Goal: Information Seeking & Learning: Learn about a topic

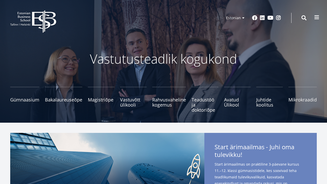
click at [319, 17] on span at bounding box center [316, 17] width 5 height 5
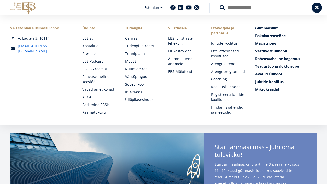
click at [152, 73] on ul "Canvas Tudengi intranet Tunniplaan MyEBS Ruumide rent Välisõpingud Suveülikool …" at bounding box center [141, 69] width 33 height 66
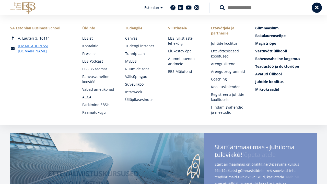
click at [244, 8] on input "Otsing" at bounding box center [263, 7] width 87 height 11
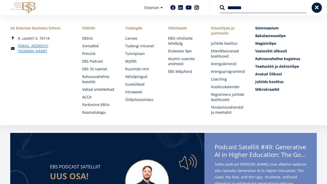
type input "*******"
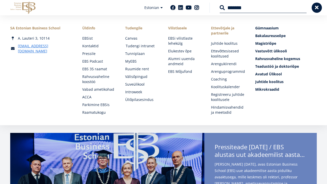
click at [143, 46] on link "Tudengi intranet" at bounding box center [142, 45] width 33 height 5
click at [91, 111] on link "Raamatukogu" at bounding box center [99, 112] width 33 height 5
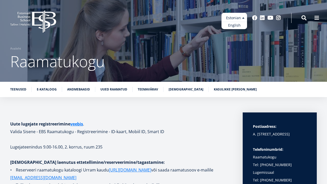
click at [236, 18] on ul "Estonian English" at bounding box center [234, 21] width 26 height 16
click at [233, 25] on link "English" at bounding box center [234, 25] width 26 height 7
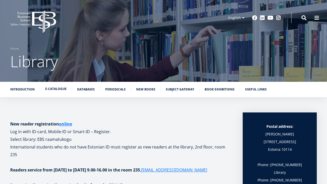
click at [52, 87] on link "E-catalogue" at bounding box center [55, 88] width 21 height 5
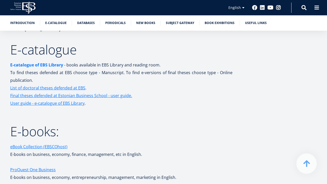
click at [55, 61] on link "E-catalogue of EBS Library" at bounding box center [36, 65] width 53 height 8
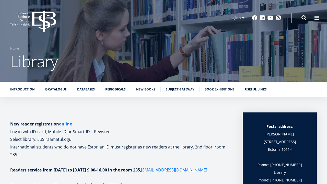
click at [83, 87] on div "Introduction E-catalogue Databases Periodicals New books Subject Gateway Book e…" at bounding box center [163, 89] width 327 height 15
click at [83, 88] on link "Databases" at bounding box center [86, 88] width 18 height 5
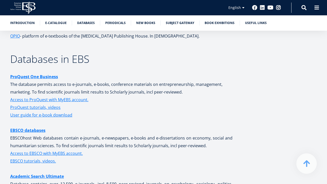
scroll to position [864, 0]
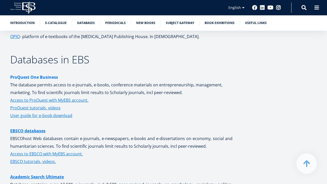
click at [51, 74] on strong "ProQuest One Business" at bounding box center [34, 77] width 48 height 6
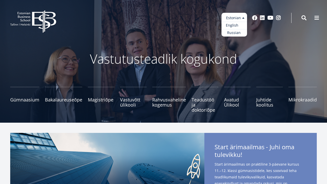
click at [236, 25] on link "English" at bounding box center [234, 25] width 26 height 7
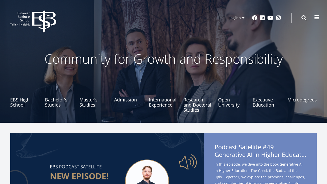
click at [317, 17] on span at bounding box center [316, 17] width 5 height 5
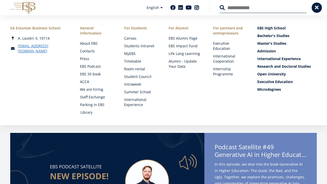
click at [89, 112] on link "Library" at bounding box center [97, 112] width 34 height 5
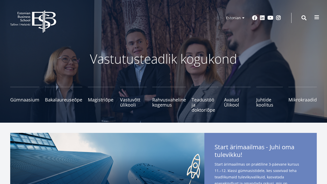
click at [316, 17] on span at bounding box center [316, 17] width 5 height 5
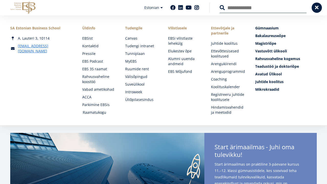
click at [104, 113] on link "Raamatukogu" at bounding box center [99, 112] width 33 height 5
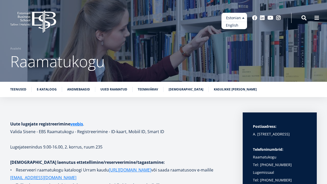
click at [234, 26] on link "English" at bounding box center [234, 25] width 26 height 7
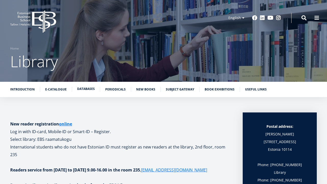
click at [90, 90] on link "Databases" at bounding box center [86, 88] width 18 height 5
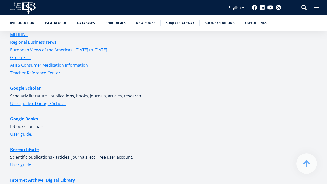
scroll to position [1130, 0]
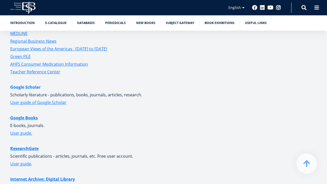
click at [15, 83] on link "Google Scholar" at bounding box center [25, 87] width 30 height 8
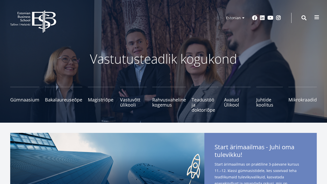
click at [314, 17] on button at bounding box center [317, 17] width 10 height 10
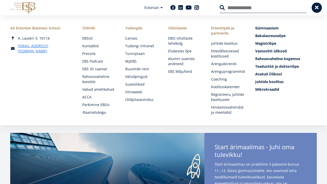
click at [101, 113] on link "Raamatukogu" at bounding box center [99, 112] width 33 height 5
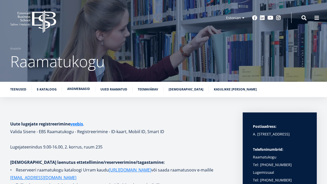
click at [80, 88] on link "Andmebaasid" at bounding box center [78, 88] width 23 height 5
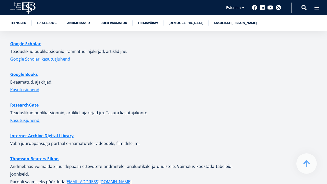
scroll to position [1319, 0]
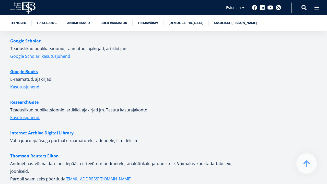
click at [27, 98] on link "ResearchGate" at bounding box center [24, 102] width 28 height 8
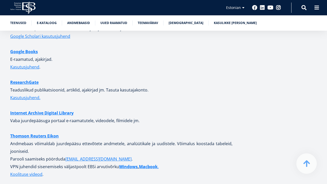
scroll to position [1351, 0]
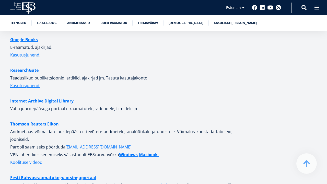
click at [52, 121] on strong "Thomson Reuters Eikon" at bounding box center [34, 124] width 49 height 6
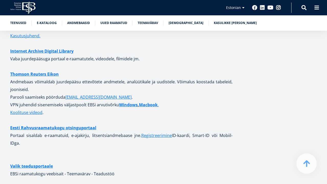
scroll to position [1402, 0]
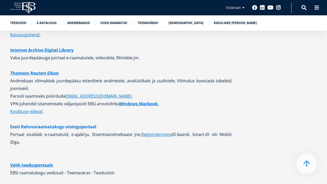
click at [62, 123] on link "Eesti Rahvusraamatukogu otsinguportaal" at bounding box center [53, 127] width 86 height 8
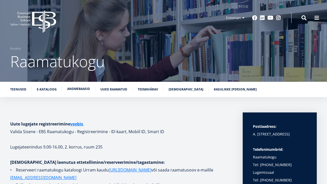
click at [74, 91] on link "Andmebaasid" at bounding box center [78, 88] width 23 height 5
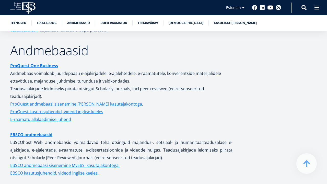
scroll to position [988, 0]
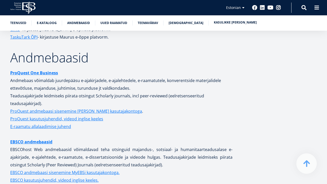
click at [214, 23] on link "Kasulikke linke" at bounding box center [235, 22] width 43 height 5
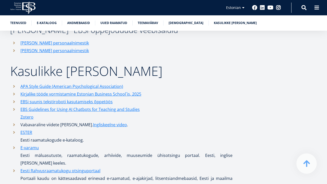
scroll to position [2718, 0]
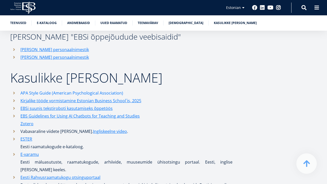
click at [64, 89] on link "APA Style Guide (American Psychological Association)" at bounding box center [71, 93] width 103 height 8
click at [234, 8] on ul "Estonian English" at bounding box center [234, 11] width 26 height 16
click at [234, 14] on link "English" at bounding box center [234, 14] width 26 height 7
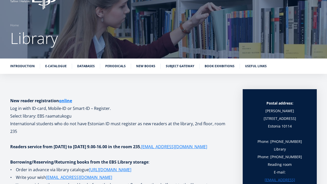
scroll to position [19, 0]
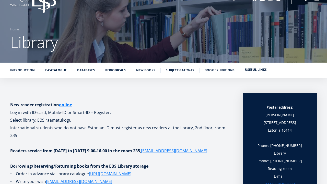
click at [251, 70] on link "Useful links" at bounding box center [256, 69] width 22 height 5
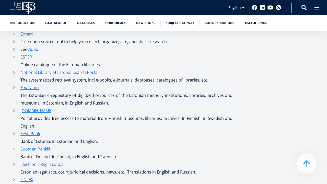
scroll to position [2596, 0]
click at [34, 129] on link "Eesti Pank" at bounding box center [30, 133] width 20 height 8
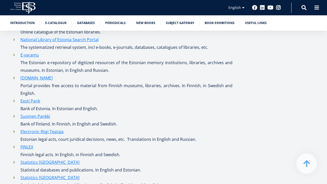
scroll to position [2629, 0]
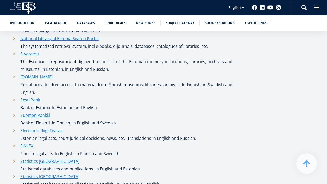
click at [57, 127] on link "Electronic Riigi Teataja" at bounding box center [41, 131] width 43 height 8
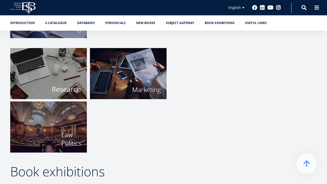
scroll to position [2011, 0]
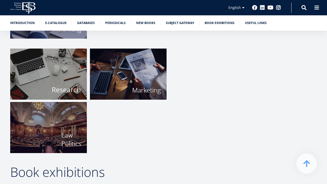
click at [57, 57] on img at bounding box center [48, 74] width 77 height 51
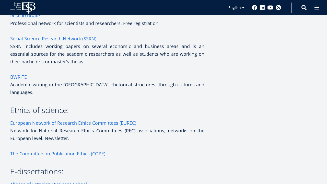
scroll to position [569, 0]
